Goal: Task Accomplishment & Management: Manage account settings

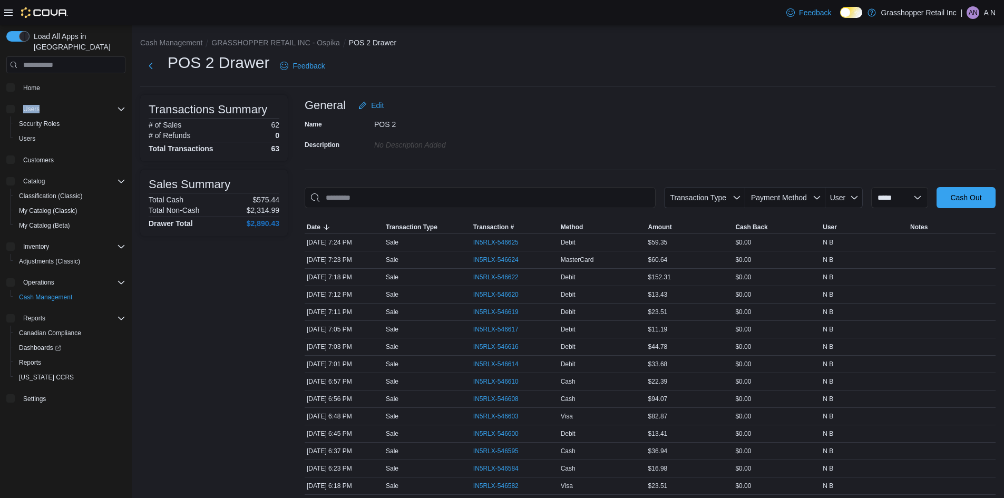
drag, startPoint x: 126, startPoint y: 80, endPoint x: 140, endPoint y: 88, distance: 16.3
click at [127, 89] on div "Load All Apps in New Hub Home Users Security Roles Users Customers Catalog Clas…" at bounding box center [66, 232] width 128 height 411
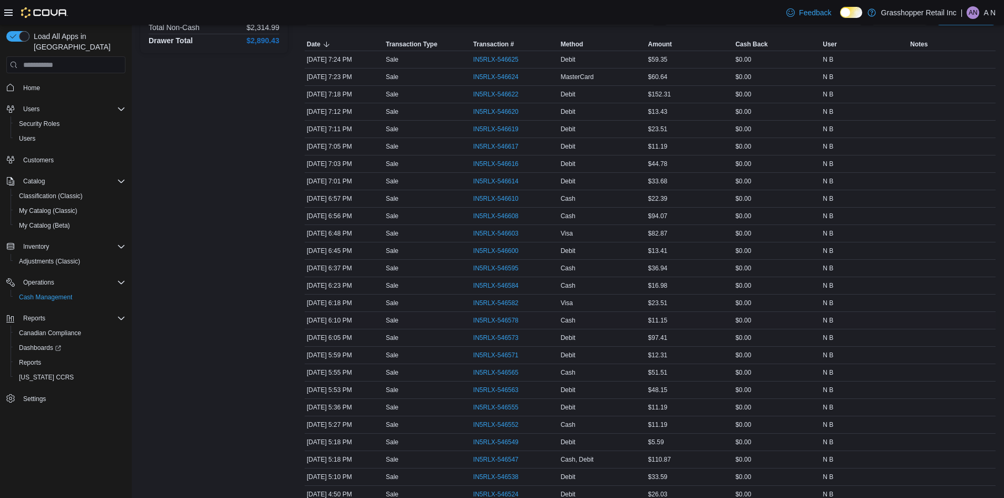
scroll to position [105, 0]
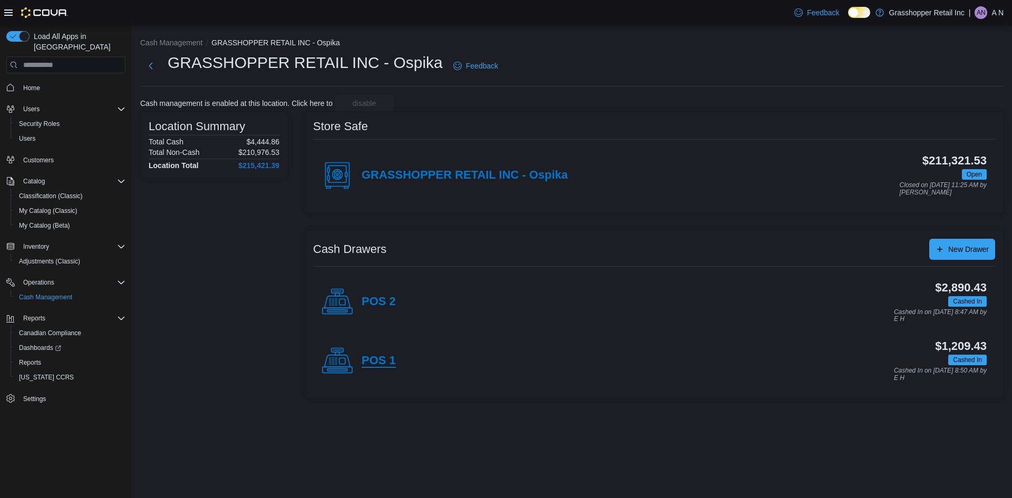
click at [379, 363] on h4 "POS 1" at bounding box center [379, 361] width 34 height 14
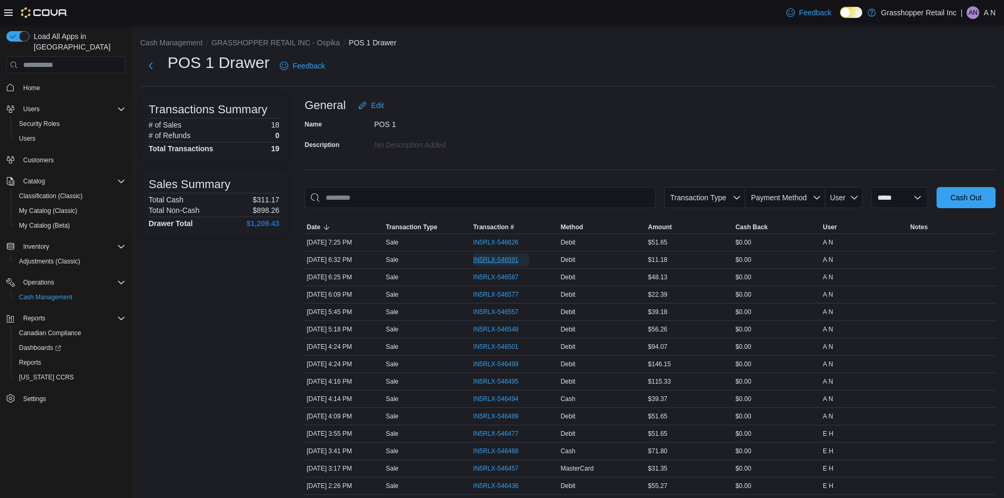
click at [501, 254] on span "IN5RLX-546591" at bounding box center [501, 260] width 56 height 13
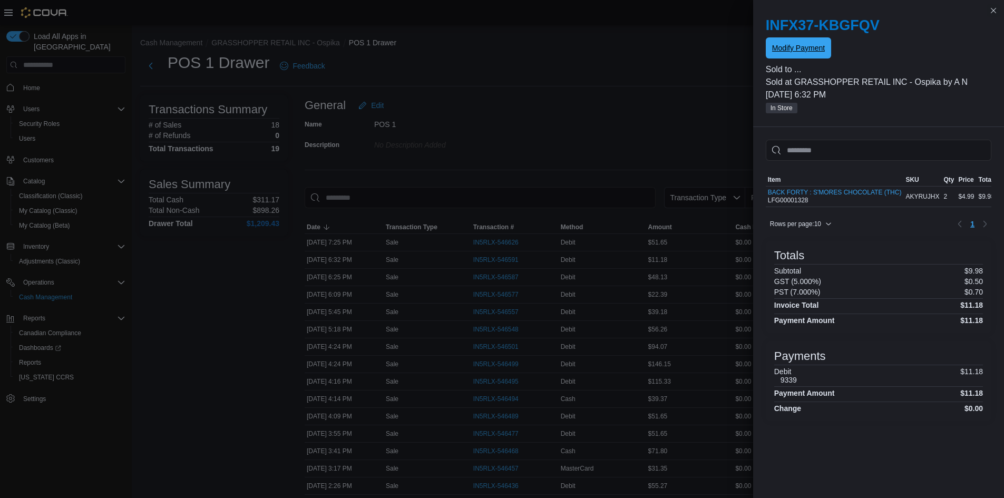
click at [778, 43] on span "Modify Payment" at bounding box center [798, 47] width 53 height 21
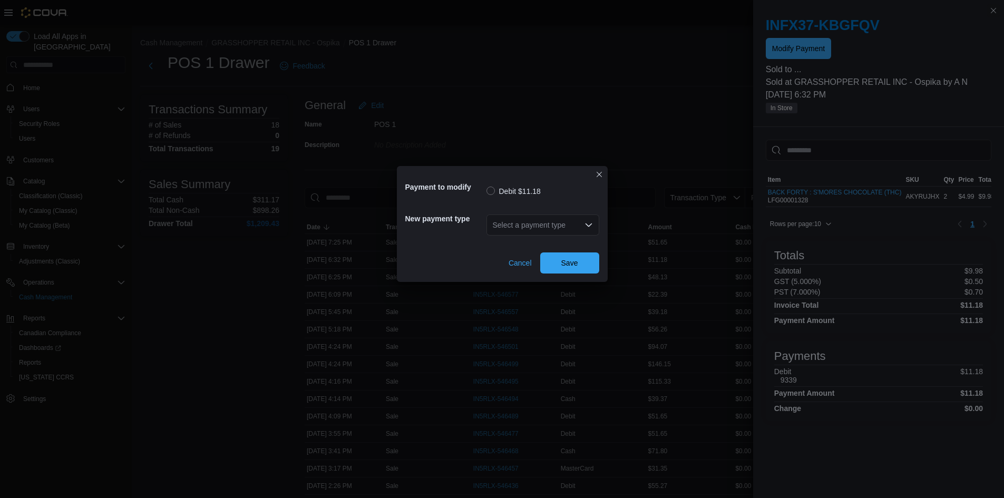
click at [586, 219] on div "Select a payment type" at bounding box center [543, 225] width 113 height 21
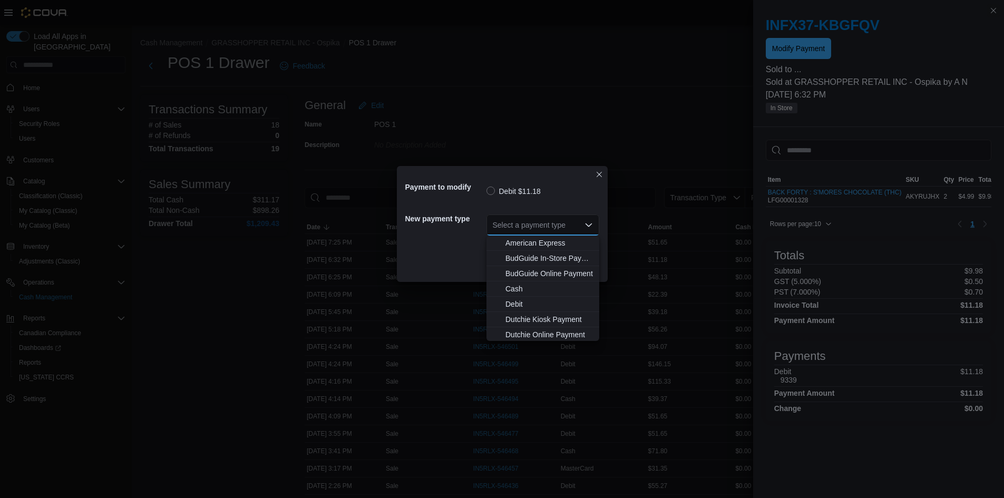
click at [586, 222] on icon "Close list of options" at bounding box center [589, 225] width 8 height 8
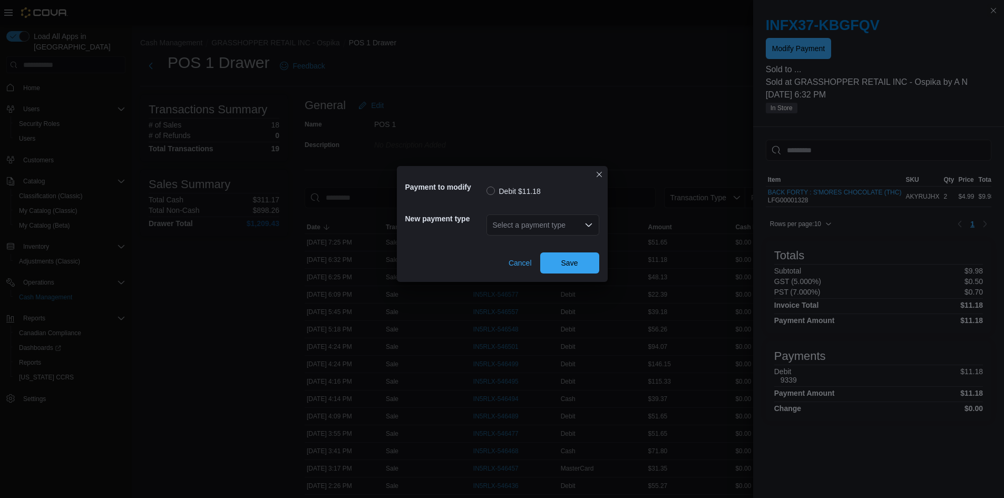
click at [586, 222] on icon "Open list of options" at bounding box center [589, 225] width 8 height 8
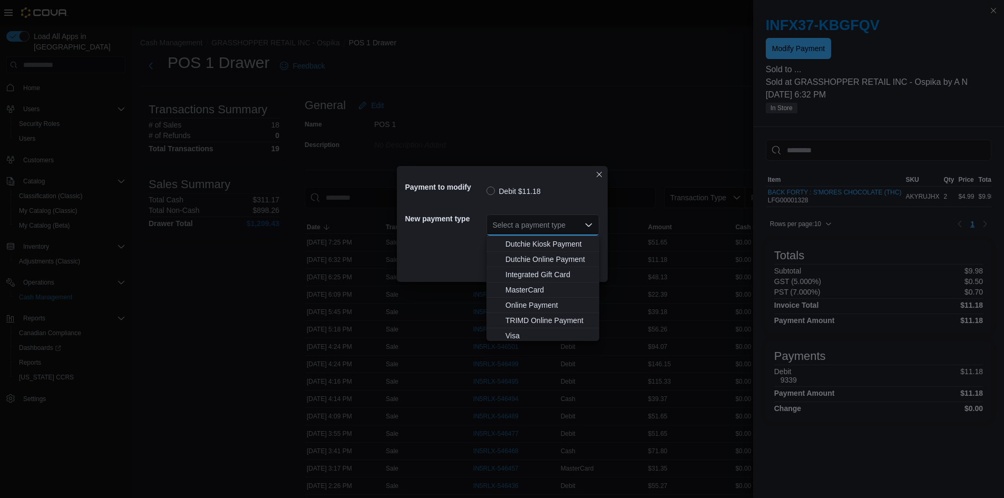
scroll to position [78, 0]
click at [545, 285] on span "MasterCard" at bounding box center [550, 287] width 88 height 11
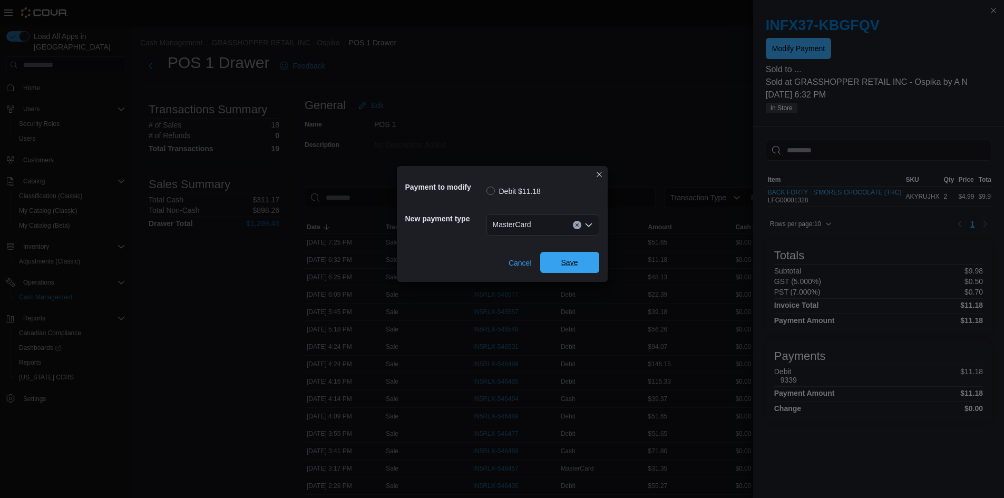
click at [557, 263] on span "Save" at bounding box center [570, 262] width 46 height 21
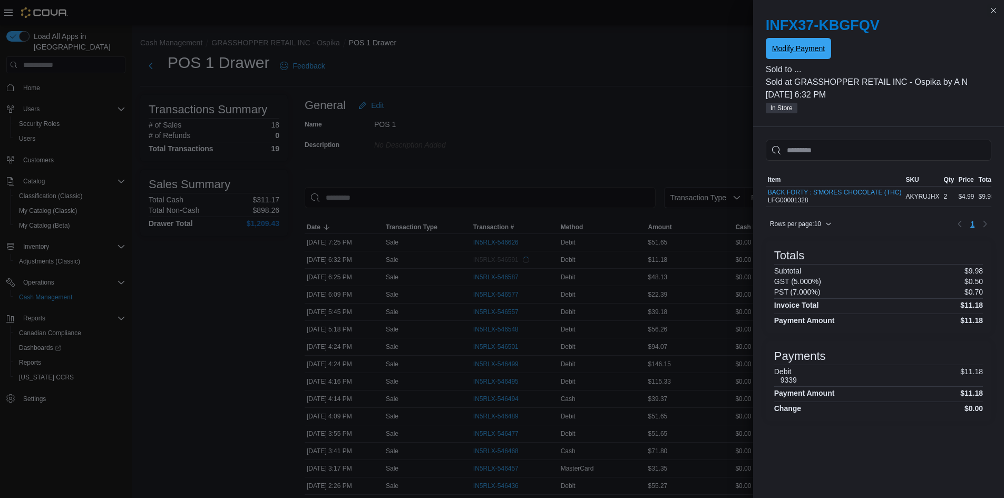
scroll to position [0, 0]
